Goal: Information Seeking & Learning: Find specific page/section

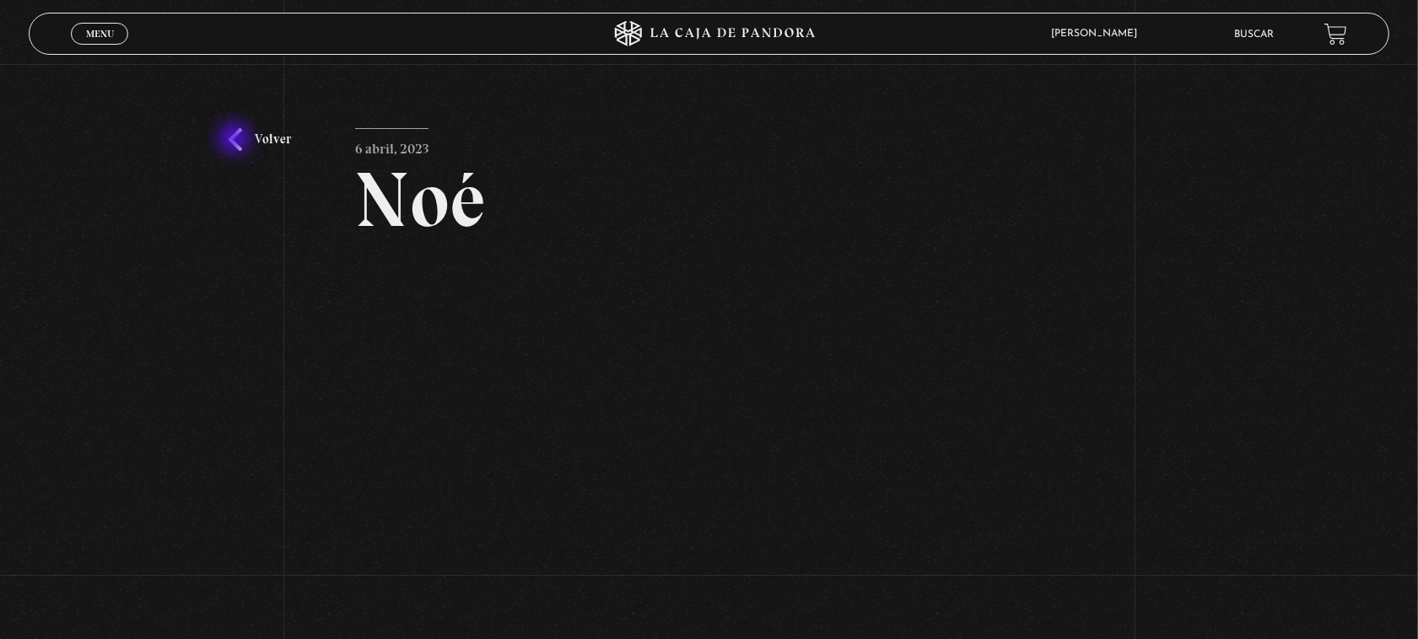
click at [238, 140] on link "Volver" at bounding box center [260, 139] width 62 height 23
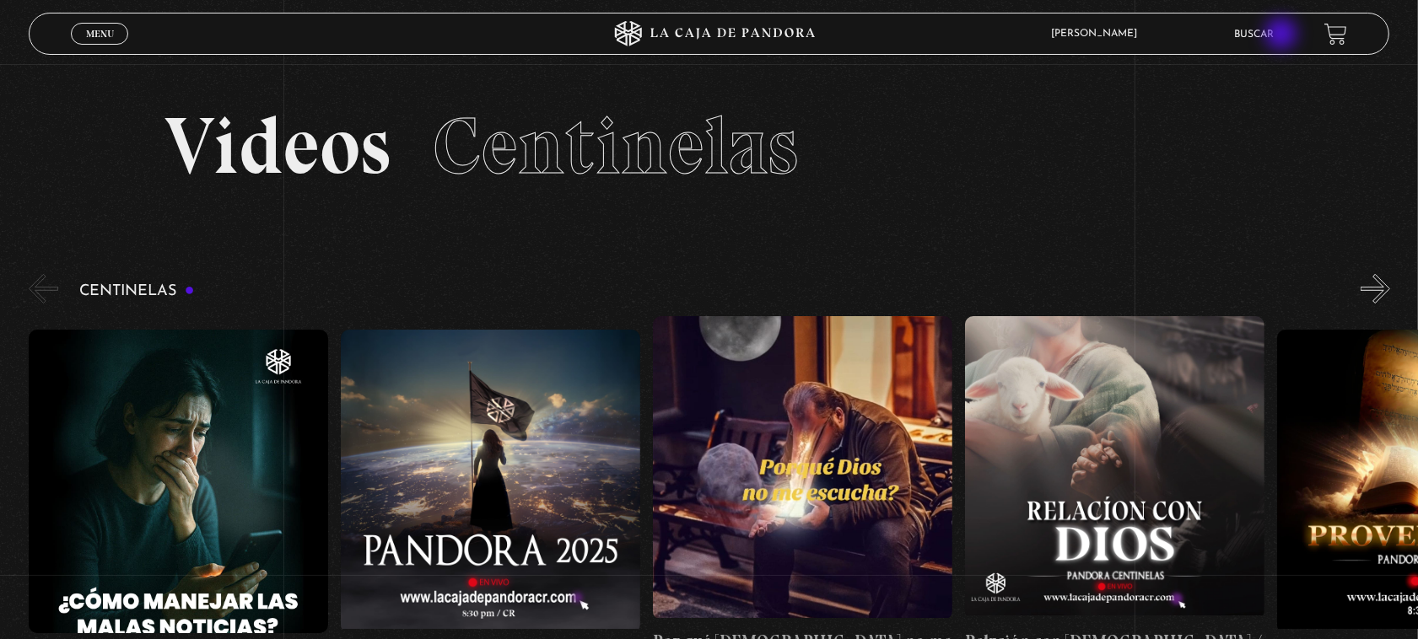
click at [1274, 35] on link "Buscar" at bounding box center [1254, 35] width 40 height 10
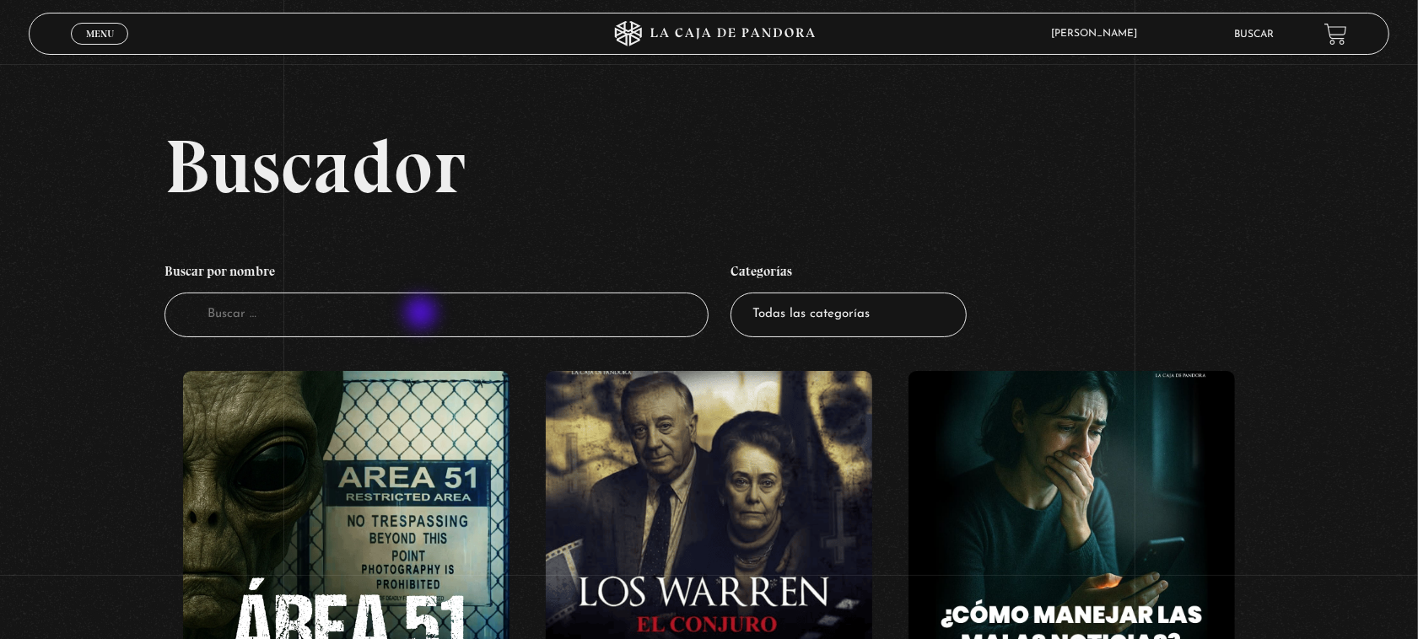
click at [422, 312] on input "Buscador" at bounding box center [436, 315] width 545 height 45
type input "fara"
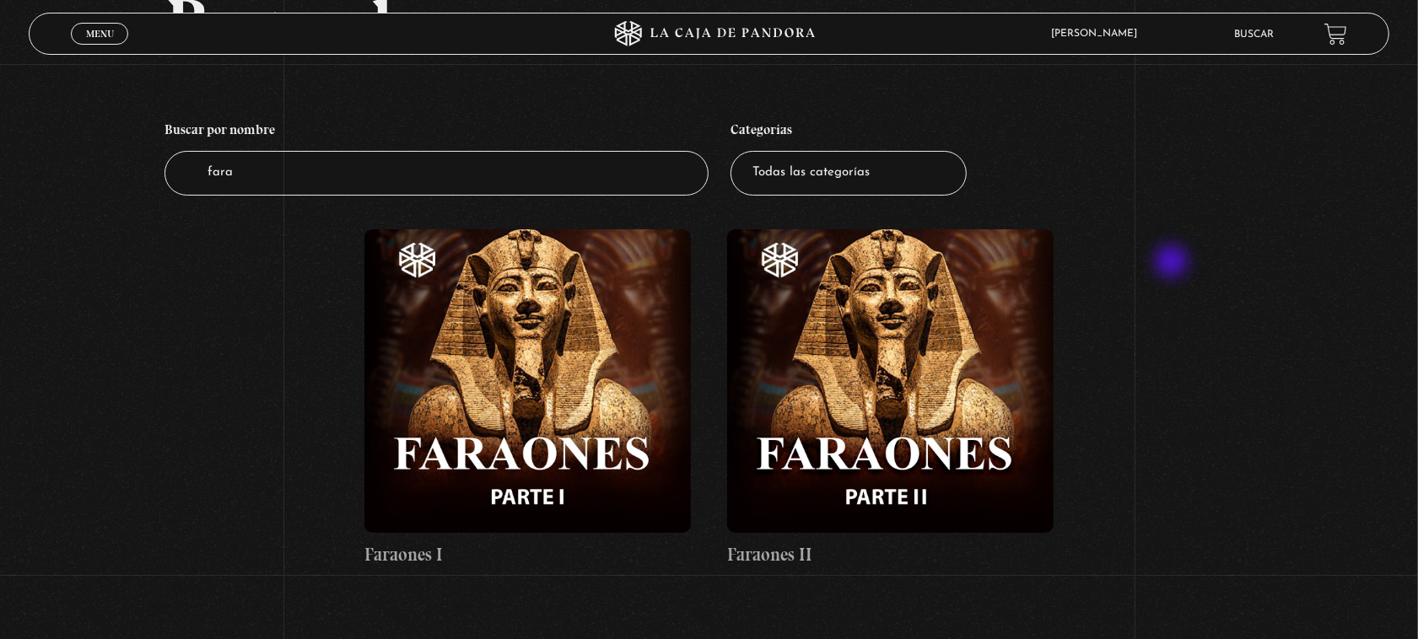
scroll to position [105, 0]
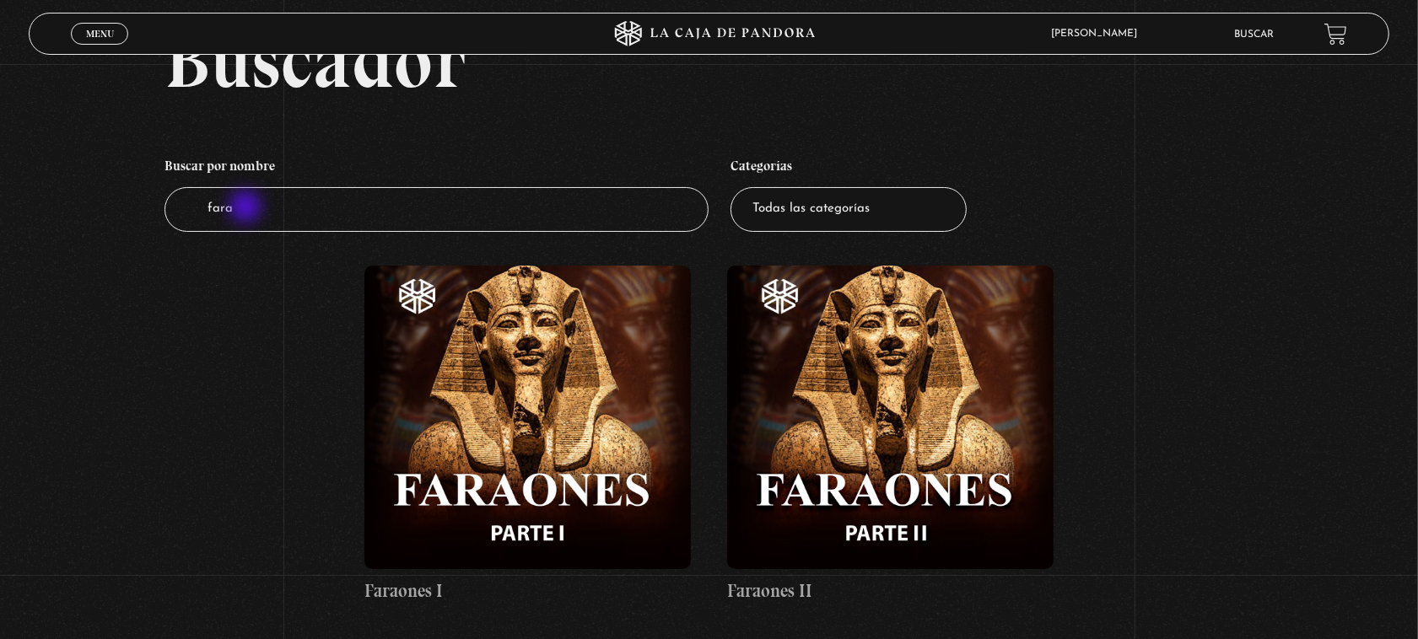
click at [247, 208] on input "fara" at bounding box center [436, 209] width 545 height 45
type input "f"
type input "extra"
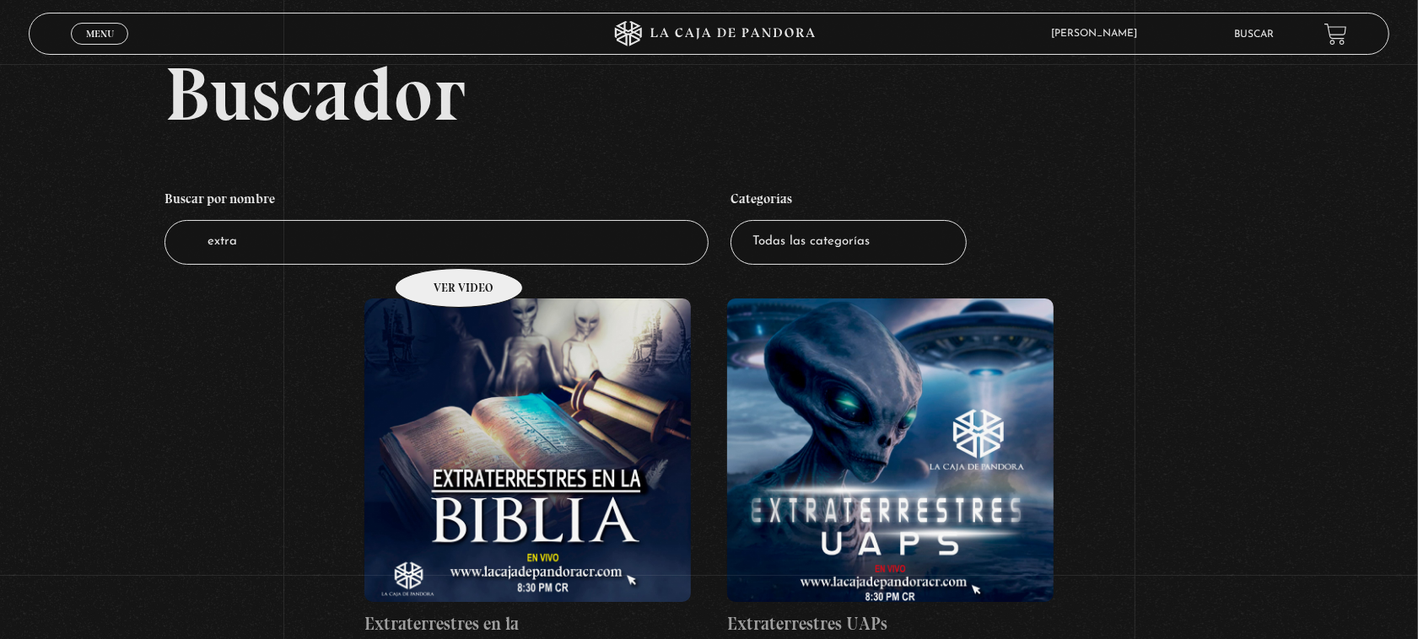
scroll to position [211, 0]
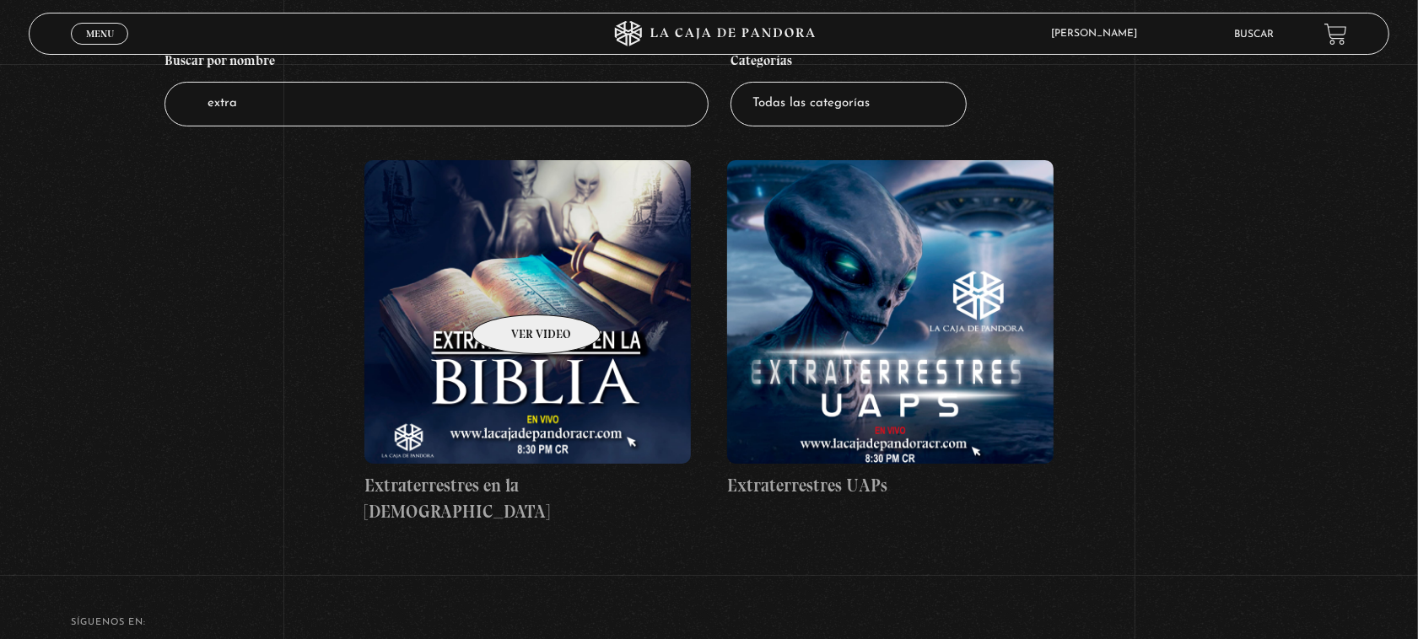
click at [514, 289] on figure at bounding box center [527, 312] width 326 height 304
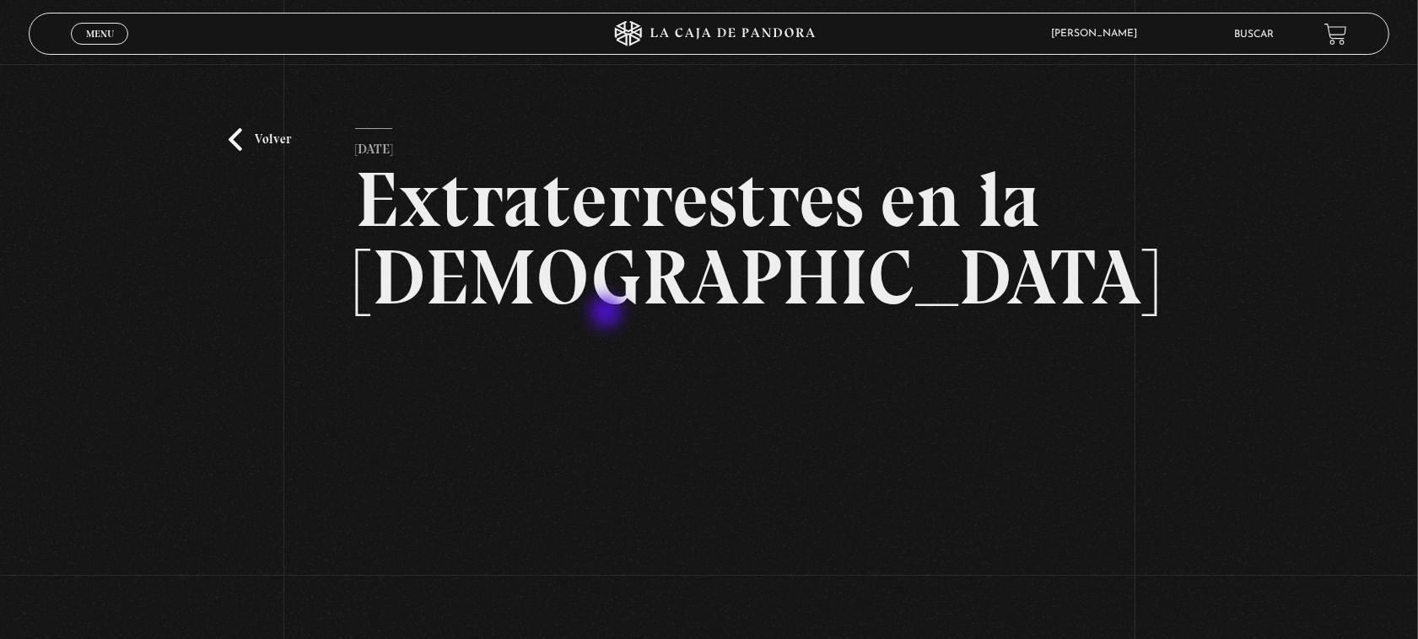
scroll to position [211, 0]
